Goal: Find specific fact: Find specific fact

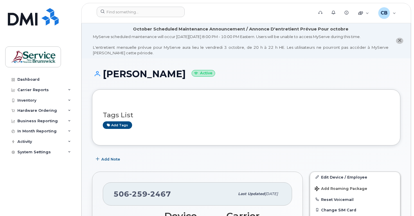
scroll to position [58, 0]
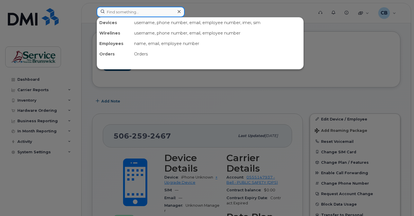
click at [137, 15] on input at bounding box center [141, 12] width 88 height 10
paste input "5065235262"
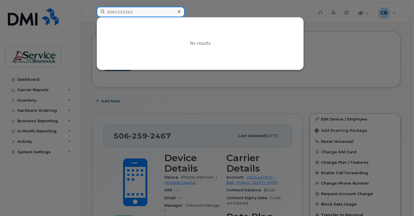
drag, startPoint x: 137, startPoint y: 11, endPoint x: 107, endPoint y: 12, distance: 29.6
click at [107, 12] on input "5065235262" at bounding box center [141, 12] width 88 height 10
click at [339, 56] on div at bounding box center [207, 108] width 414 height 216
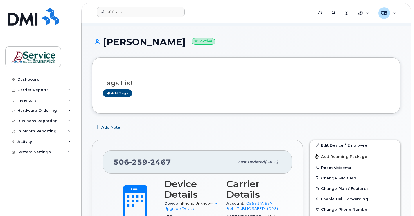
scroll to position [0, 0]
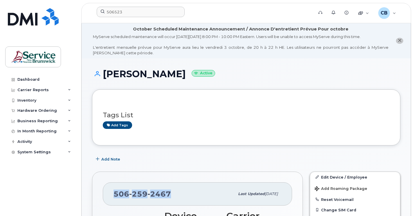
drag, startPoint x: 169, startPoint y: 195, endPoint x: 110, endPoint y: 198, distance: 59.3
click at [110, 198] on div "506 259 2467 Last updated Aug 29, 2025" at bounding box center [197, 193] width 189 height 23
copy span "506 259 2467"
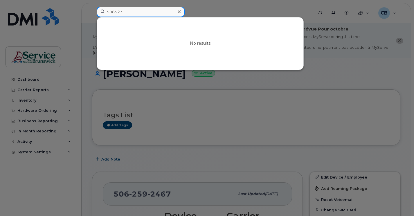
drag, startPoint x: 132, startPoint y: 10, endPoint x: 105, endPoint y: 12, distance: 27.4
click at [105, 12] on input "506523" at bounding box center [141, 12] width 88 height 10
paste input "2592467"
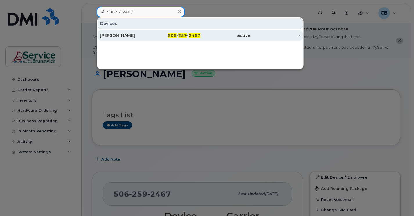
type input "5062592467"
click at [120, 36] on div "[PERSON_NAME]" at bounding box center [125, 36] width 50 height 6
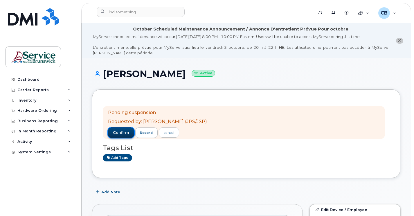
click at [117, 132] on span "confirm" at bounding box center [121, 132] width 16 height 5
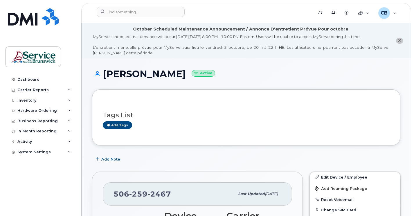
click at [192, 75] on small "Active" at bounding box center [204, 73] width 24 height 7
click at [398, 41] on icon "close notification" at bounding box center [400, 41] width 4 height 4
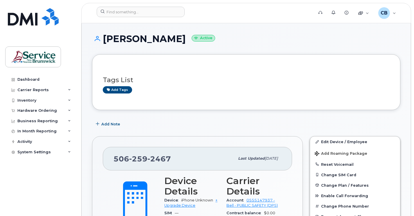
click at [218, 36] on h1 "[PERSON_NAME] Active" at bounding box center [246, 39] width 308 height 10
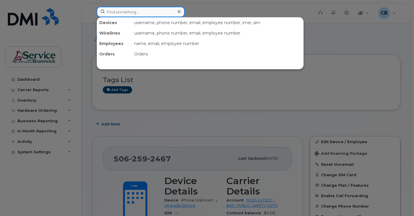
click at [130, 11] on input at bounding box center [141, 12] width 88 height 10
paste input "5062592851"
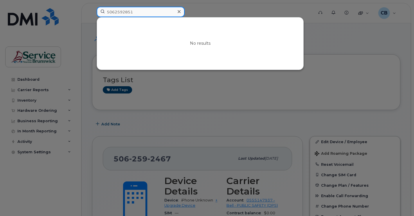
type input "5062592851"
